Goal: Share content: Share content

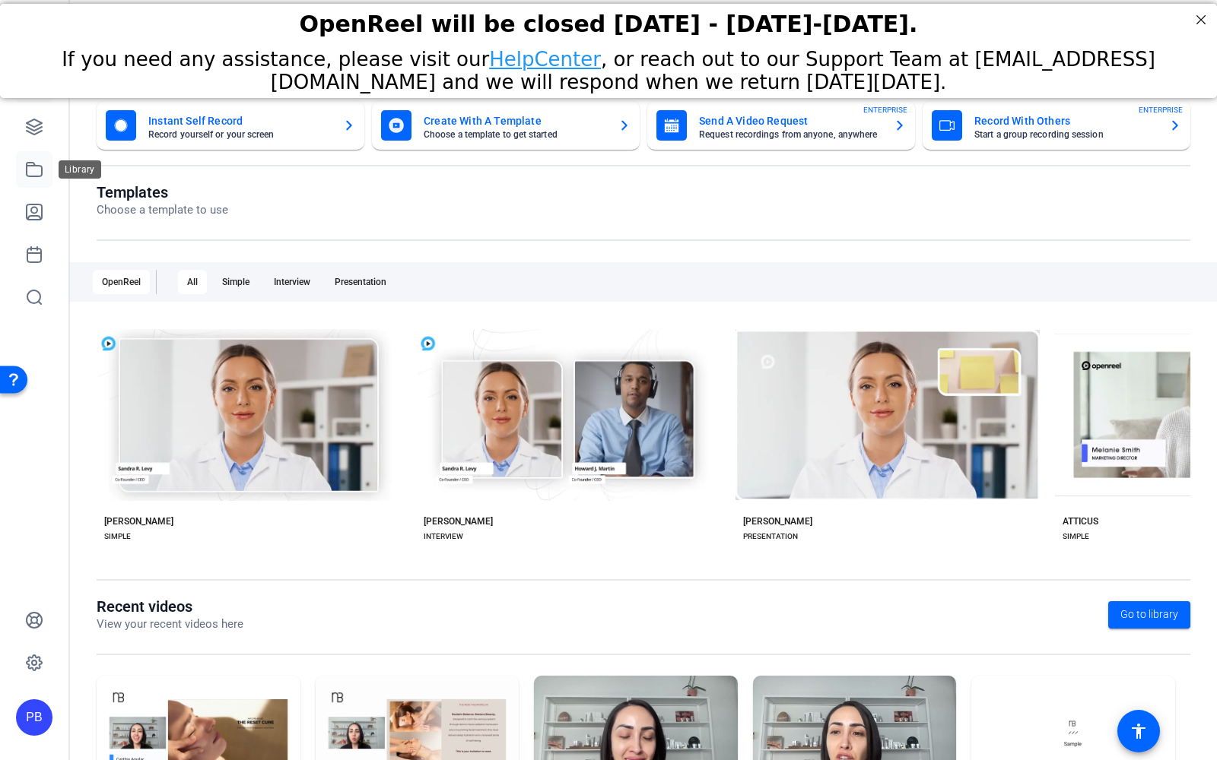
click at [36, 173] on icon at bounding box center [34, 169] width 18 height 18
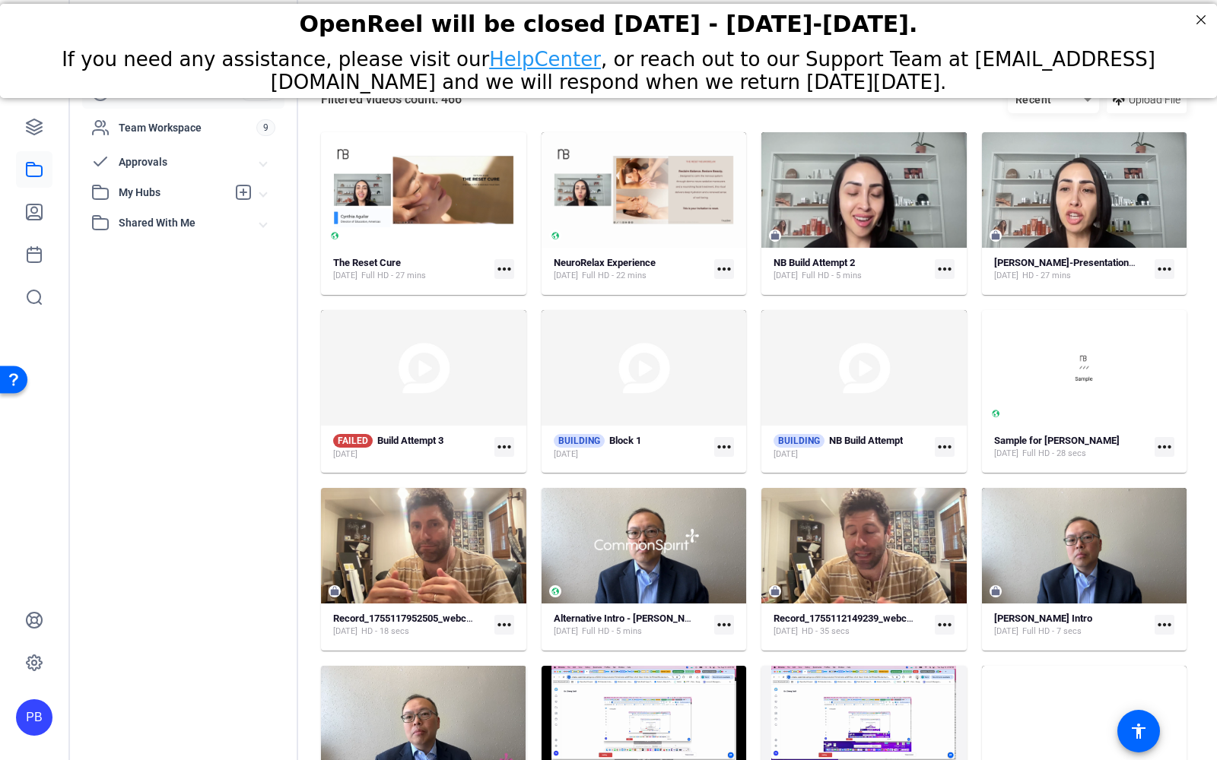
click at [168, 192] on span "My Hubs" at bounding box center [173, 193] width 108 height 16
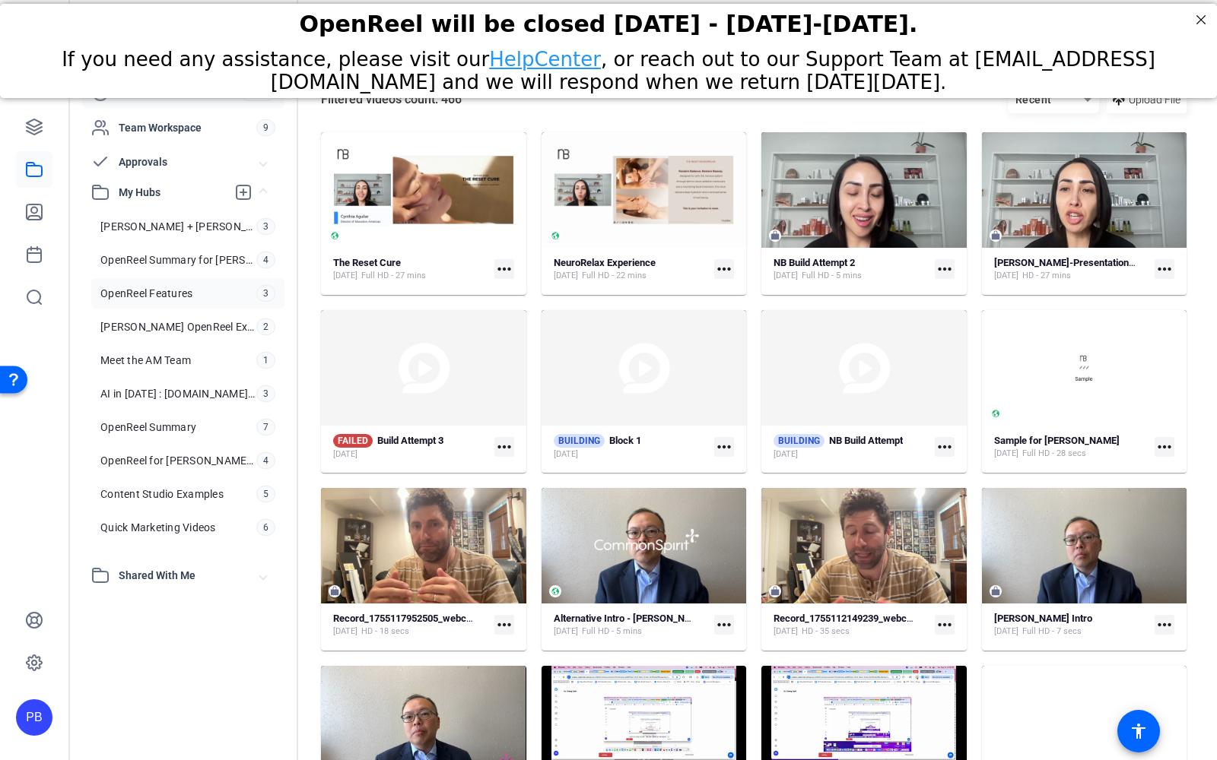
click at [224, 292] on link "OpenReel Features 3" at bounding box center [187, 293] width 193 height 30
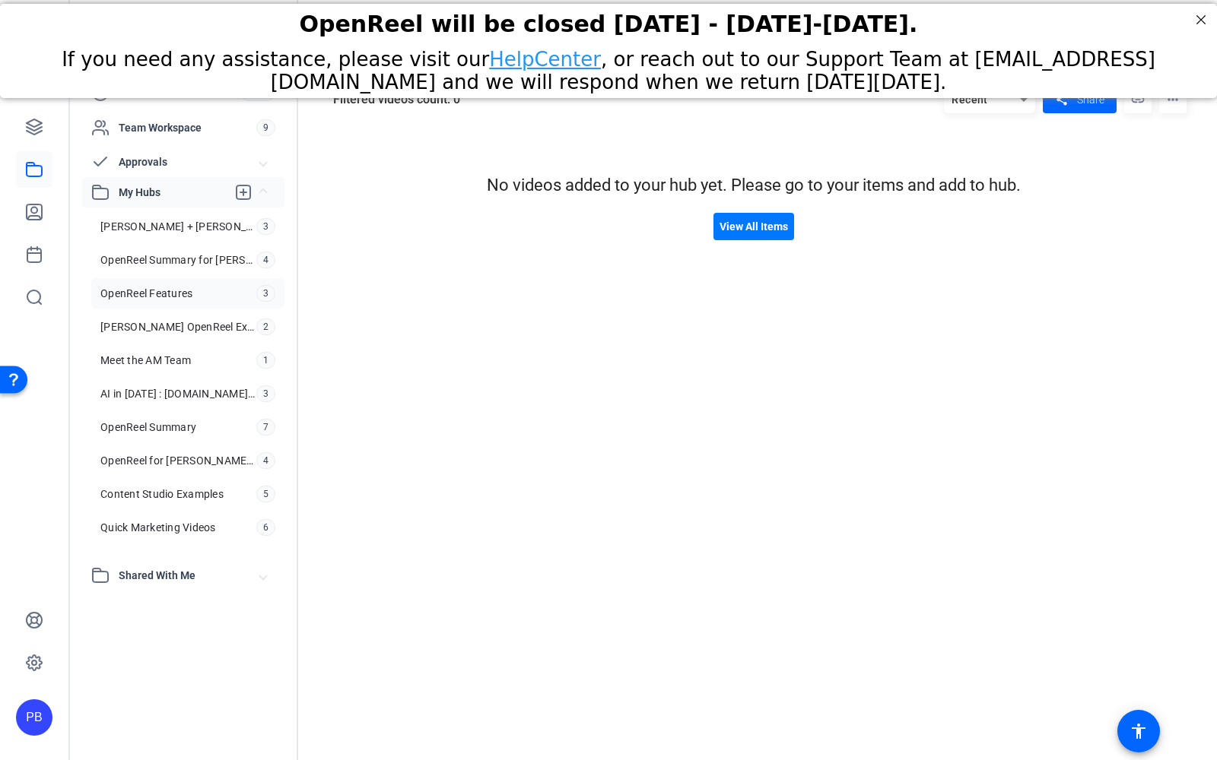
click at [189, 198] on span "My Hubs" at bounding box center [173, 193] width 108 height 16
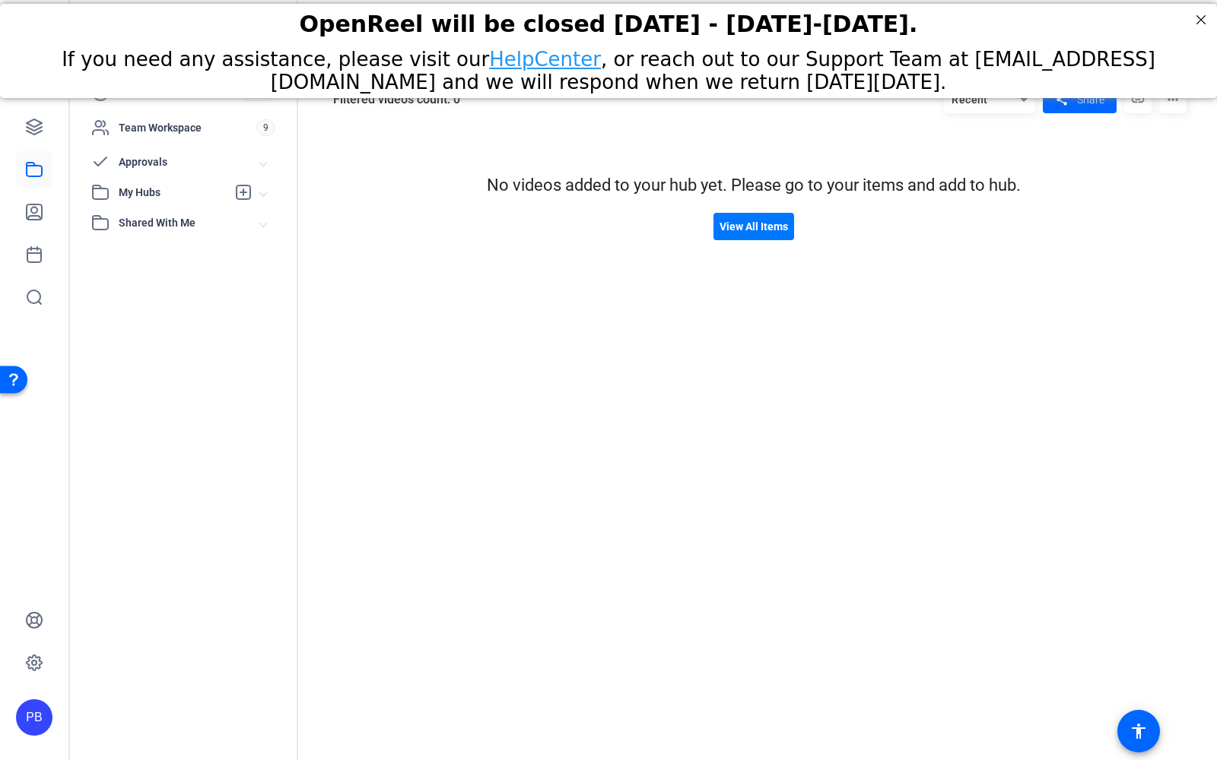
click at [189, 198] on span "My Hubs" at bounding box center [173, 193] width 108 height 16
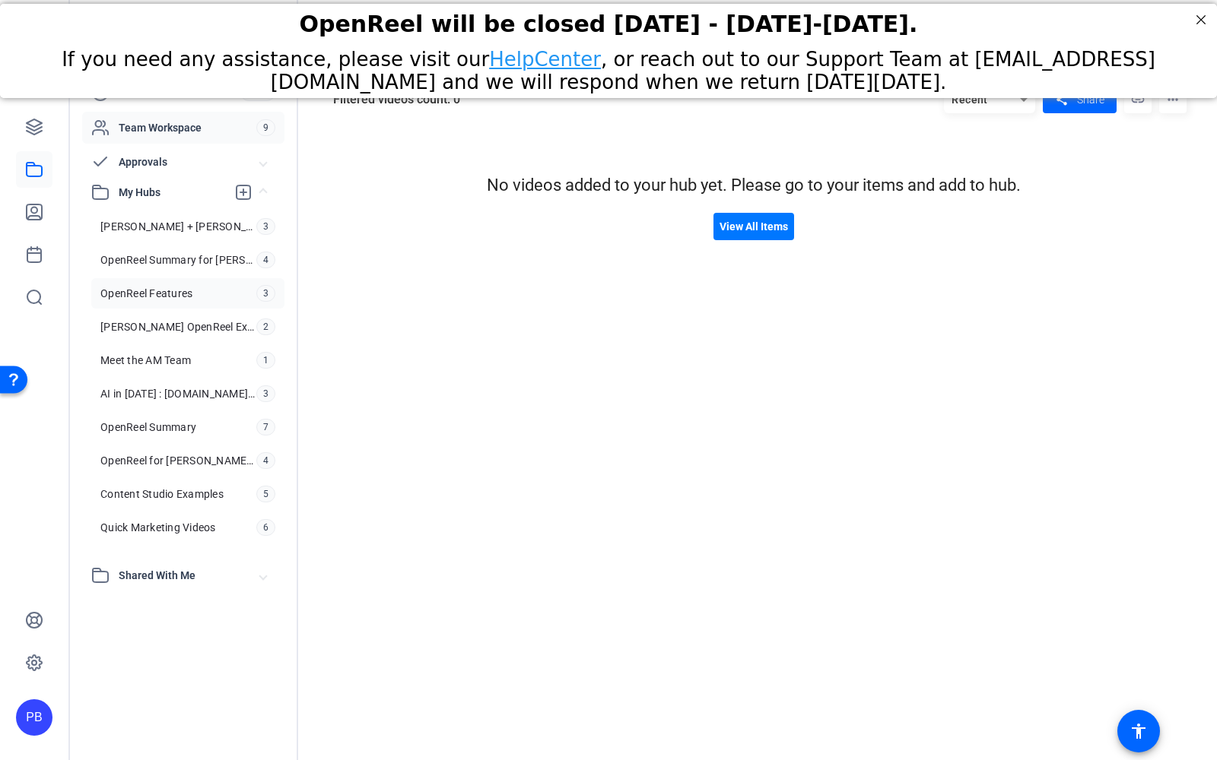
click at [207, 138] on div "Team Workspace 9" at bounding box center [183, 128] width 202 height 32
click at [189, 568] on span "Shared With Me" at bounding box center [189, 576] width 141 height 16
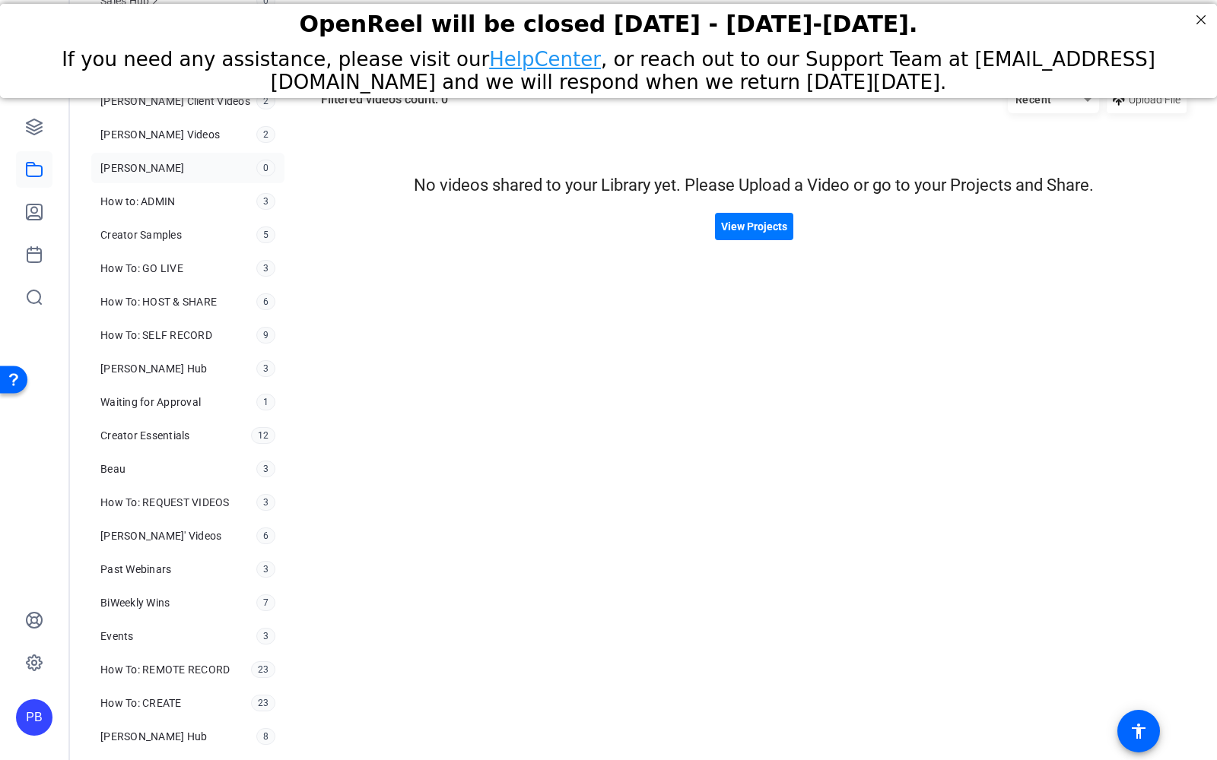
scroll to position [884, 0]
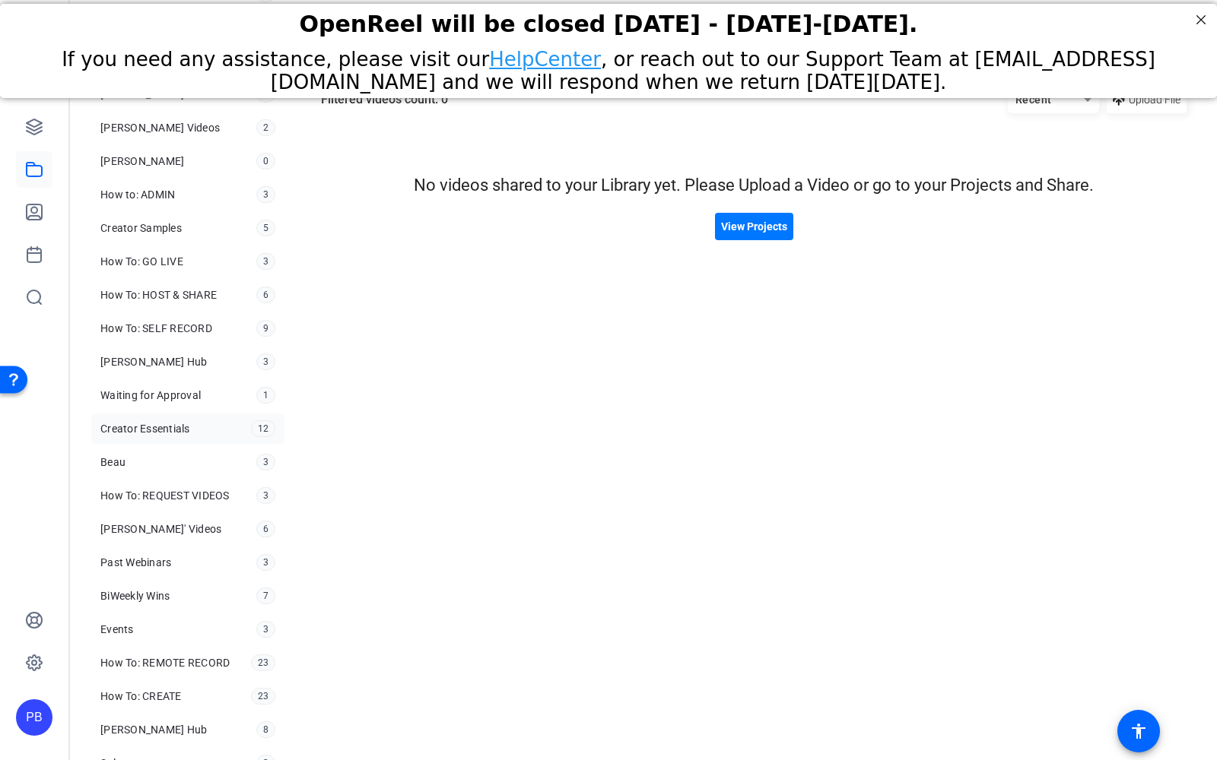
click at [201, 418] on link "Creator Essentials 12" at bounding box center [187, 429] width 193 height 30
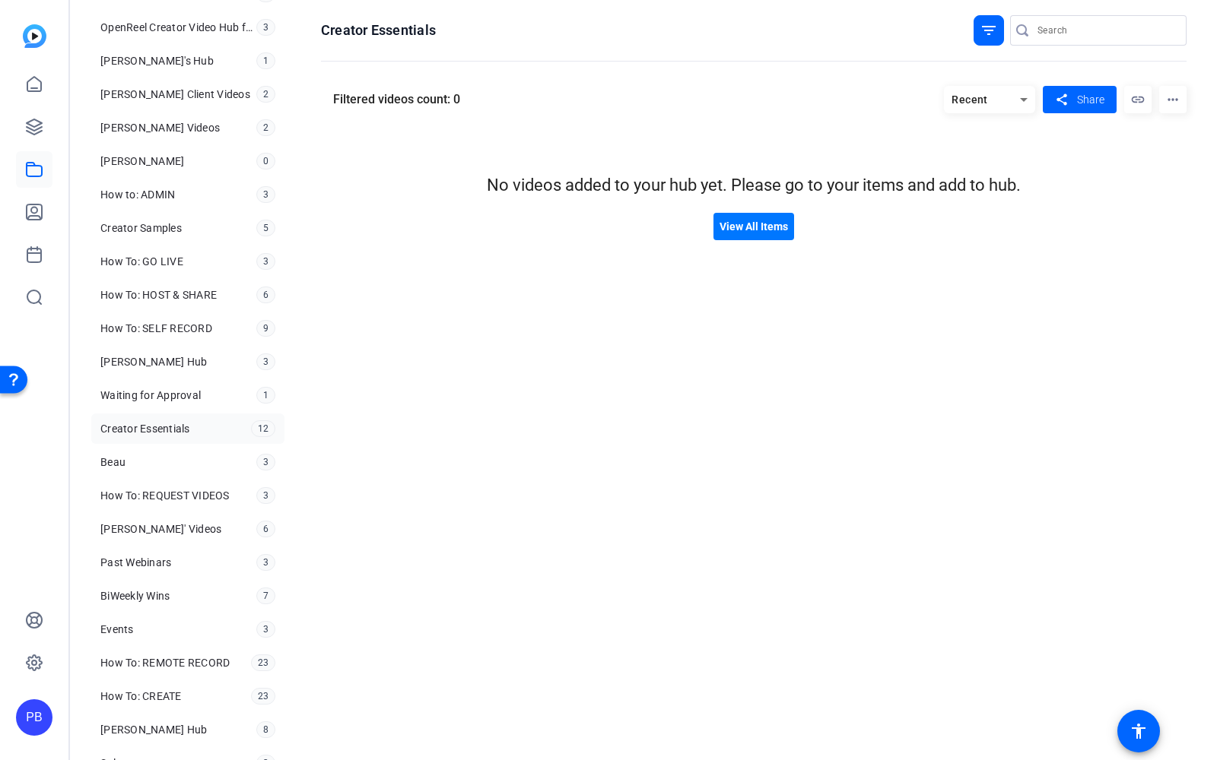
click at [995, 104] on div "Recent" at bounding box center [982, 99] width 76 height 19
click at [998, 37] on div at bounding box center [608, 380] width 1217 height 760
click at [988, 35] on mat-icon "filter_list" at bounding box center [988, 30] width 18 height 18
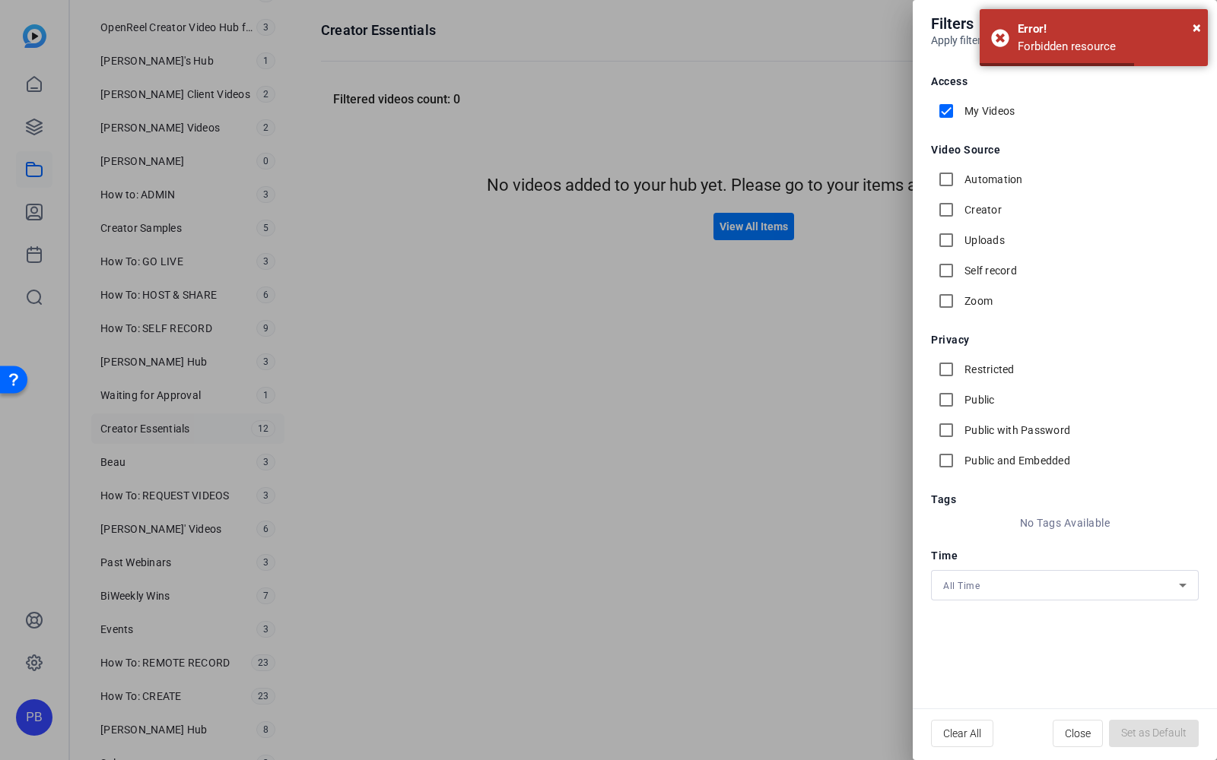
click at [976, 113] on label "My Videos" at bounding box center [987, 110] width 53 height 15
click at [961, 113] on input "My Videos" at bounding box center [946, 111] width 30 height 30
checkbox input "false"
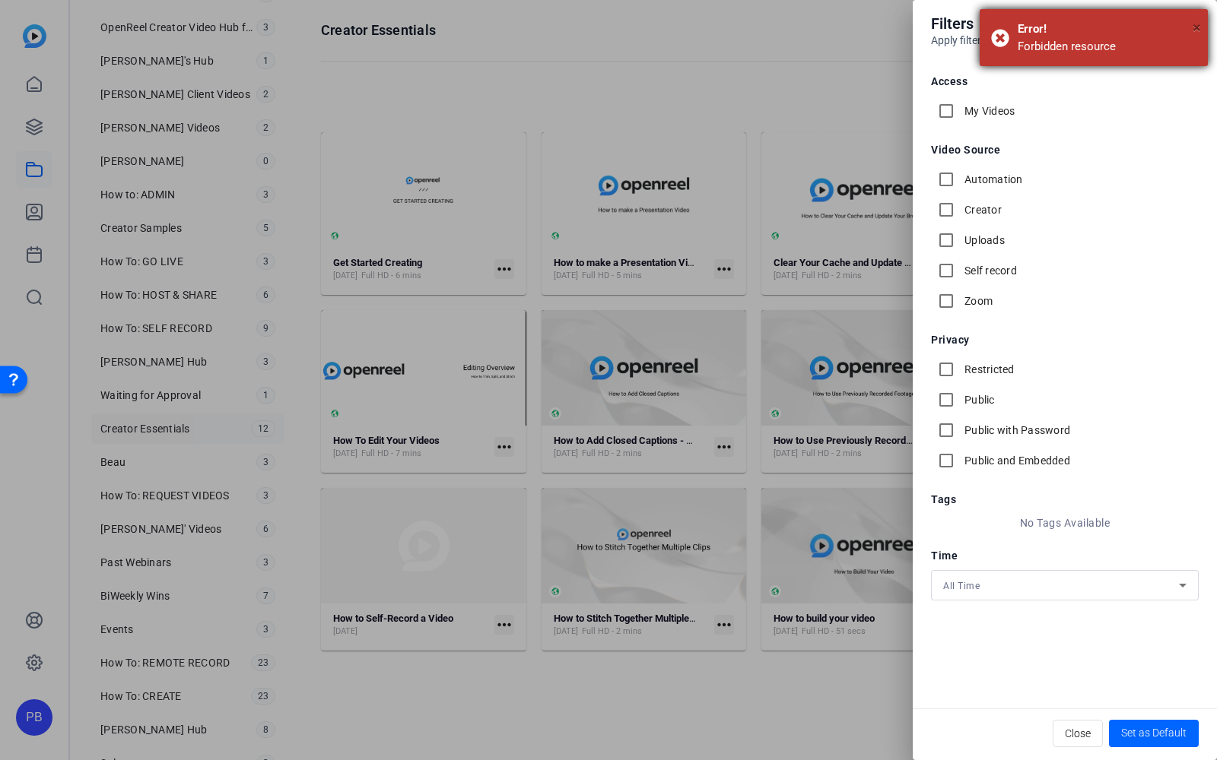
click at [1197, 26] on span "×" at bounding box center [1196, 27] width 8 height 18
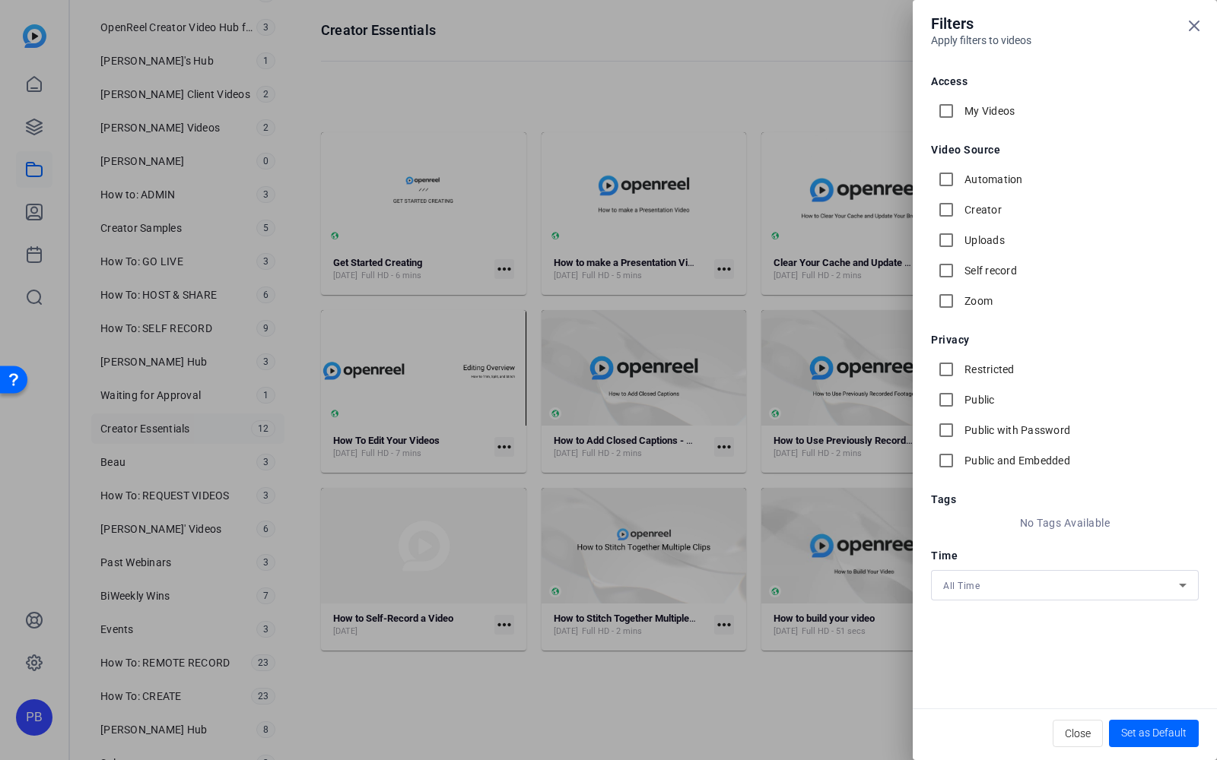
click at [803, 732] on div at bounding box center [608, 380] width 1217 height 760
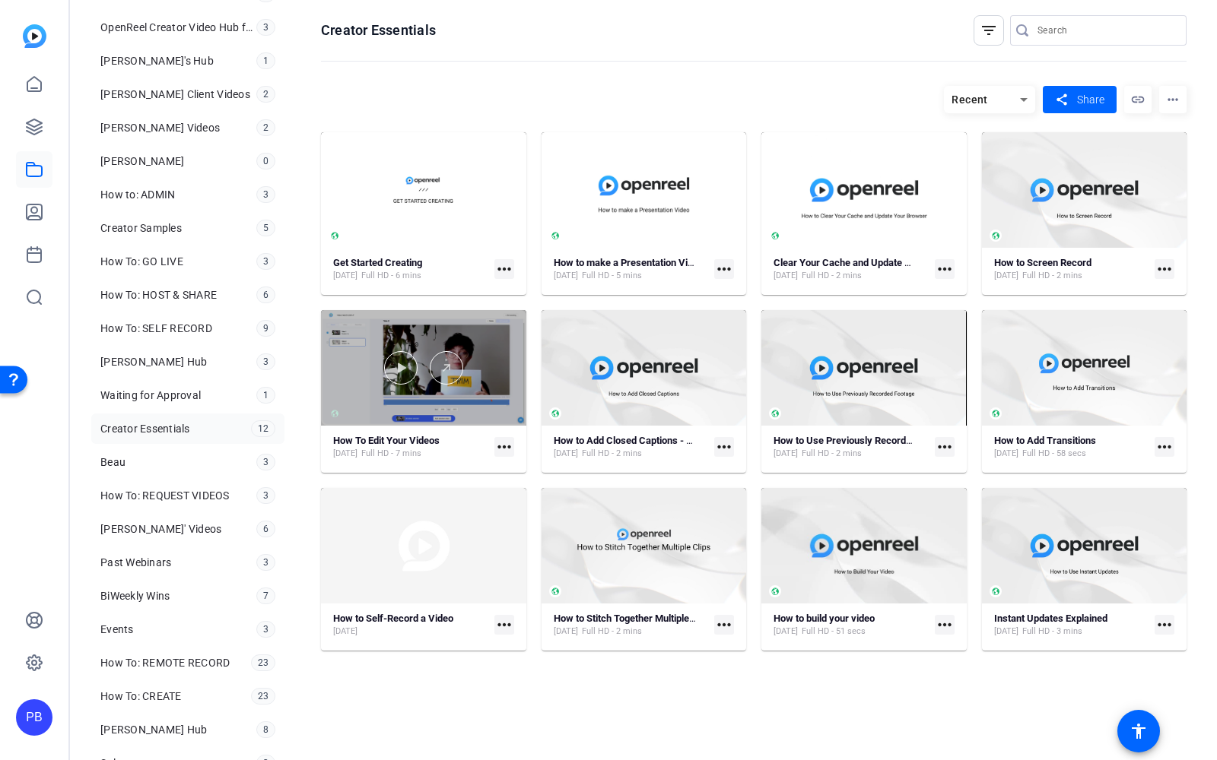
click at [495, 408] on div at bounding box center [423, 368] width 205 height 116
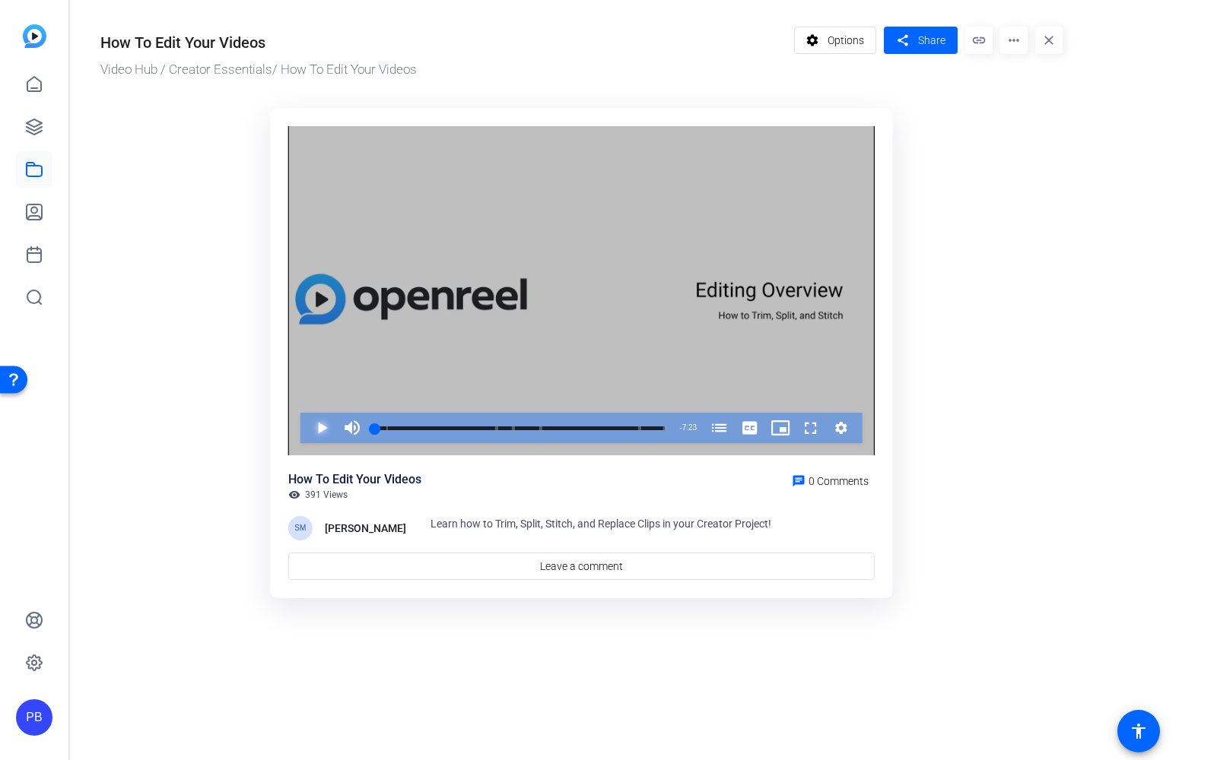
click at [306, 431] on span "Video Player" at bounding box center [306, 428] width 0 height 30
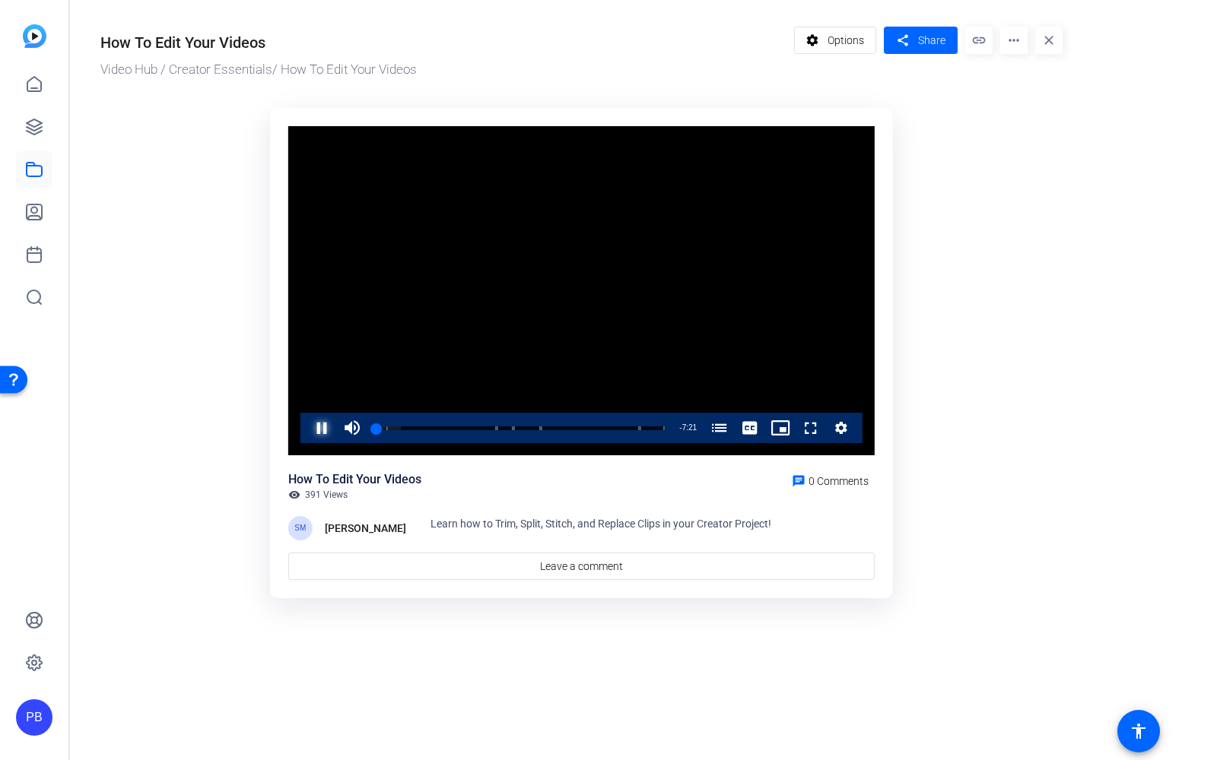
click at [306, 431] on span "Video Player" at bounding box center [306, 428] width 0 height 30
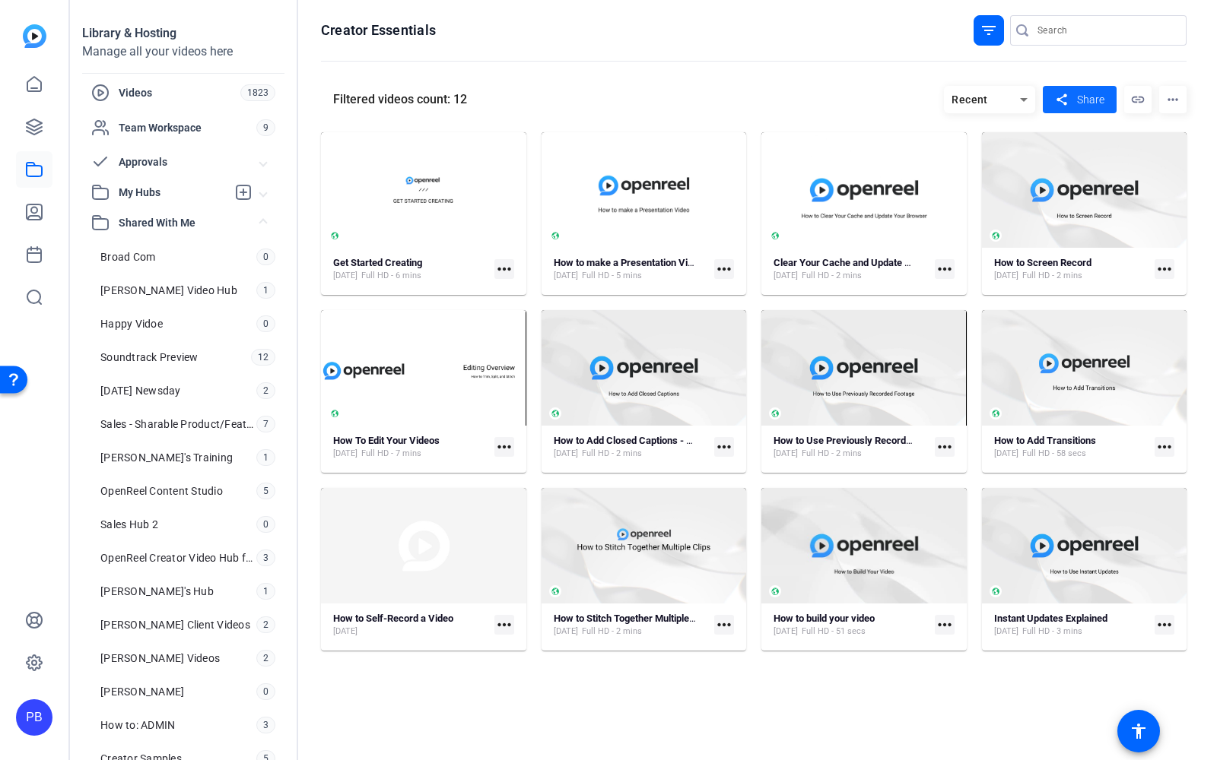
click at [1081, 111] on span at bounding box center [1080, 99] width 74 height 37
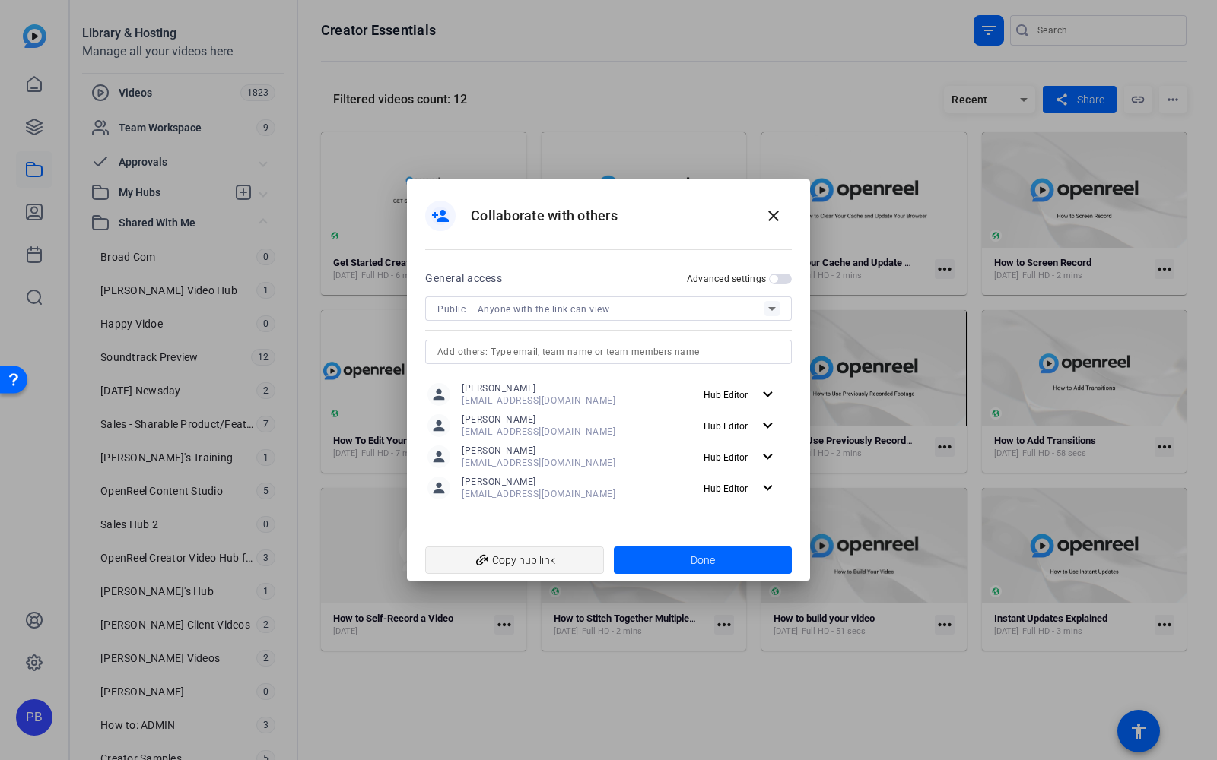
click at [535, 564] on span "add_link Copy hub link" at bounding box center [514, 560] width 154 height 29
